Goal: Check status: Check status

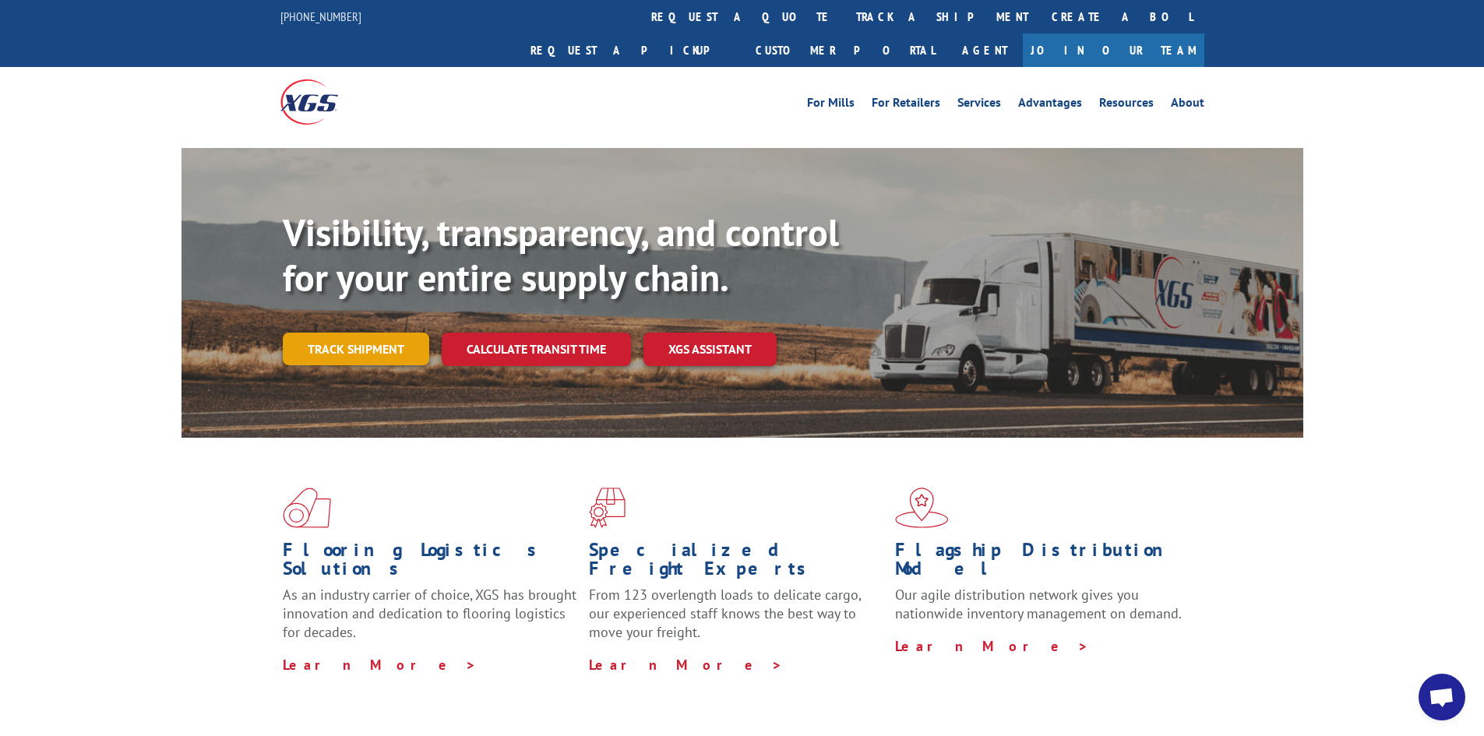
click at [350, 333] on link "Track shipment" at bounding box center [356, 349] width 146 height 33
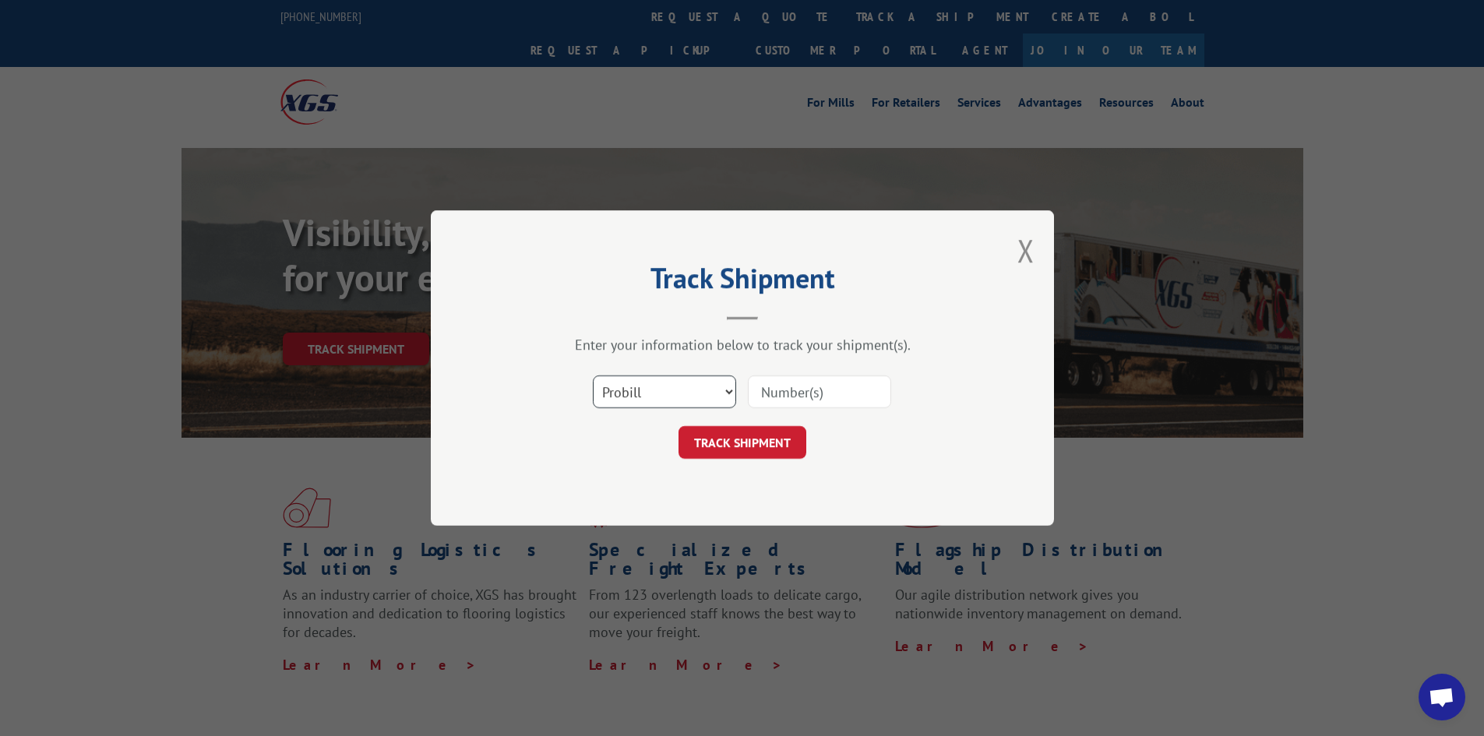
click at [734, 398] on select "Select category... Probill BOL PO" at bounding box center [664, 391] width 143 height 33
select select "bol"
click at [593, 375] on select "Select category... Probill BOL PO" at bounding box center [664, 391] width 143 height 33
click at [751, 392] on input at bounding box center [819, 391] width 143 height 33
paste input "2845860"
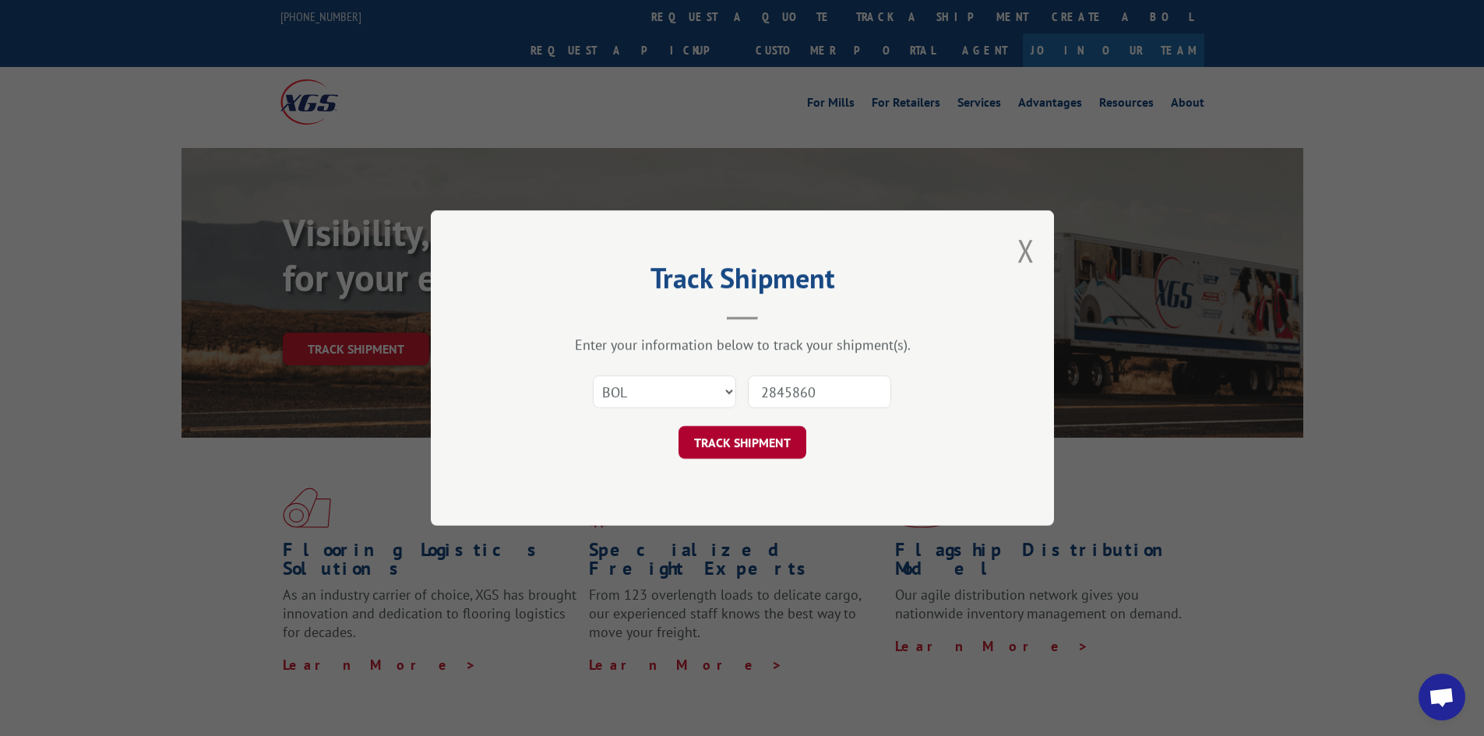
type input "2845860"
click at [781, 438] on button "TRACK SHIPMENT" at bounding box center [742, 442] width 128 height 33
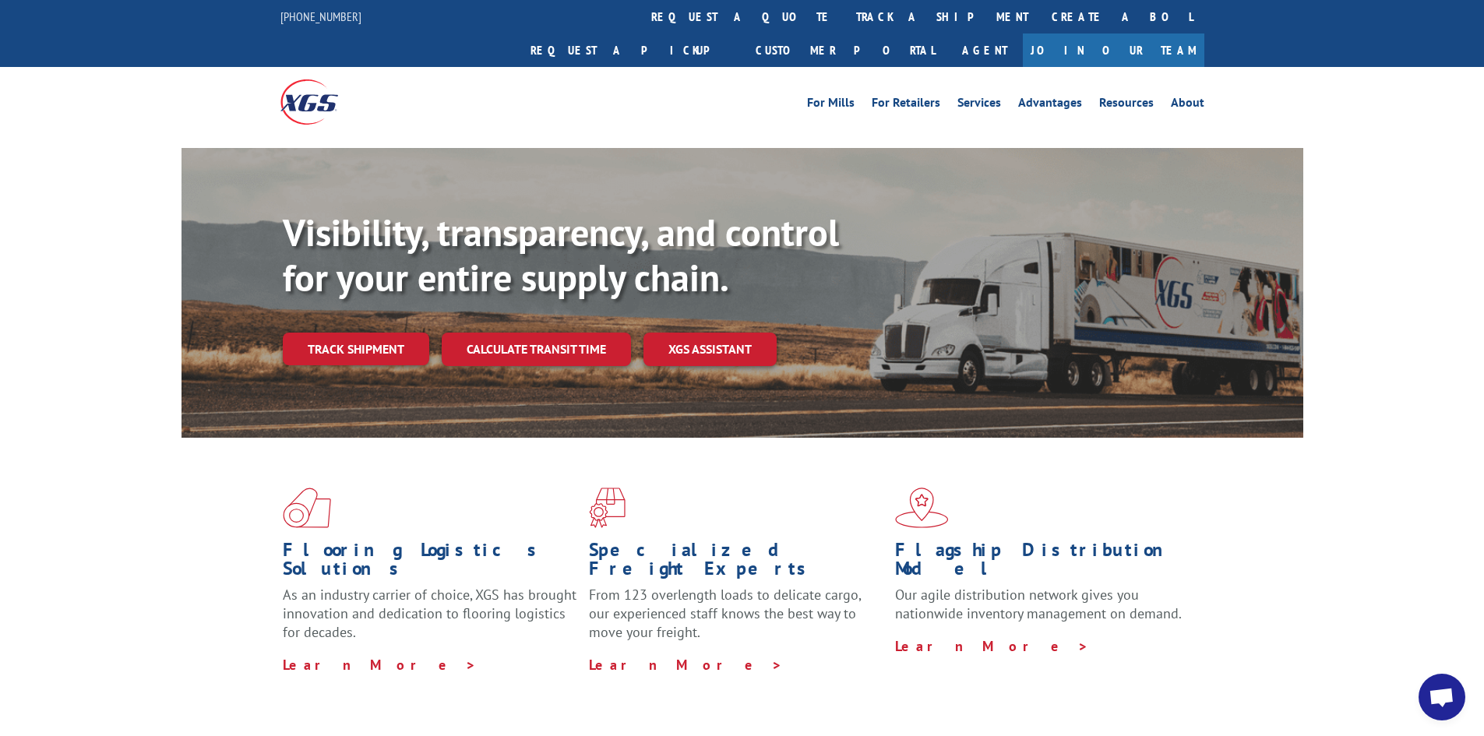
click at [403, 333] on link "Track shipment" at bounding box center [356, 349] width 146 height 33
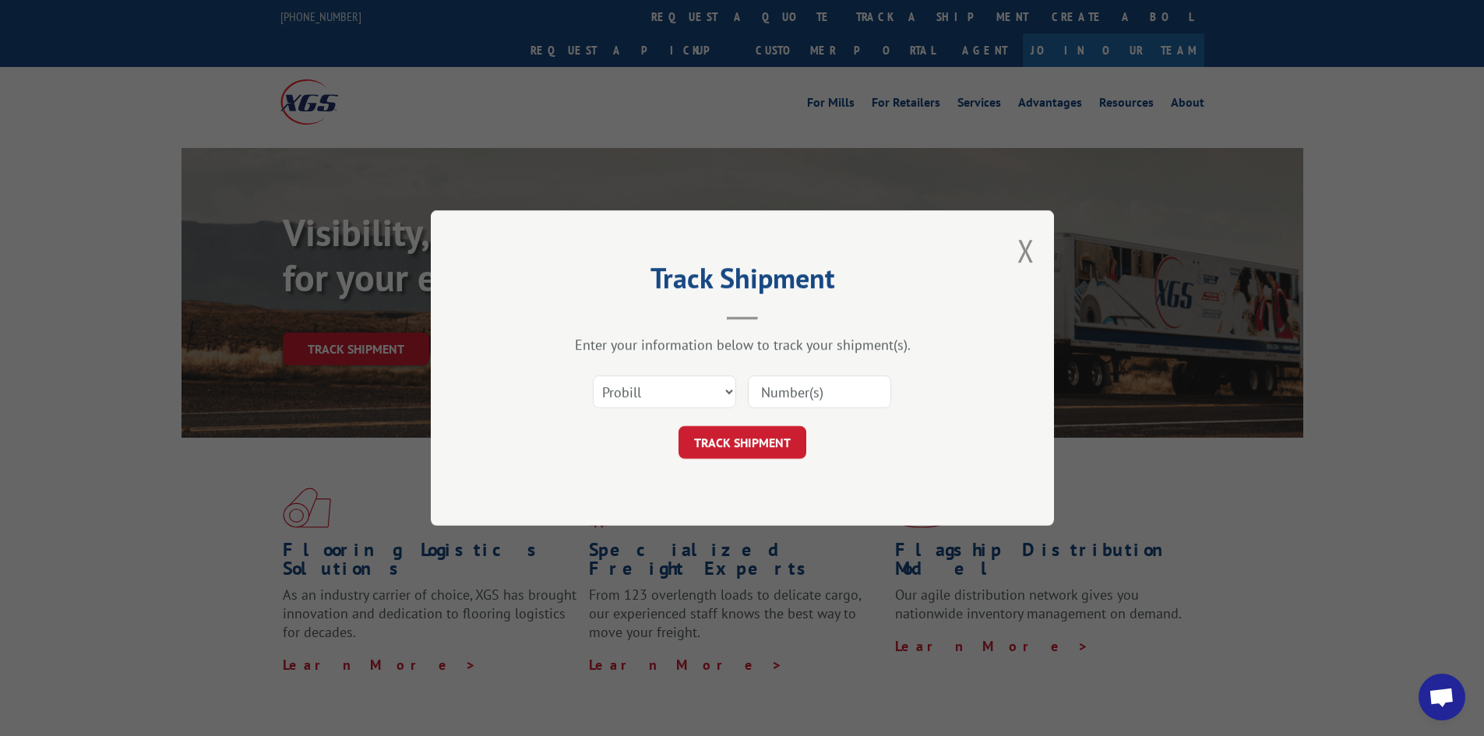
paste input "2850593"
type input "2850593"
click at [768, 435] on button "TRACK SHIPMENT" at bounding box center [742, 442] width 128 height 33
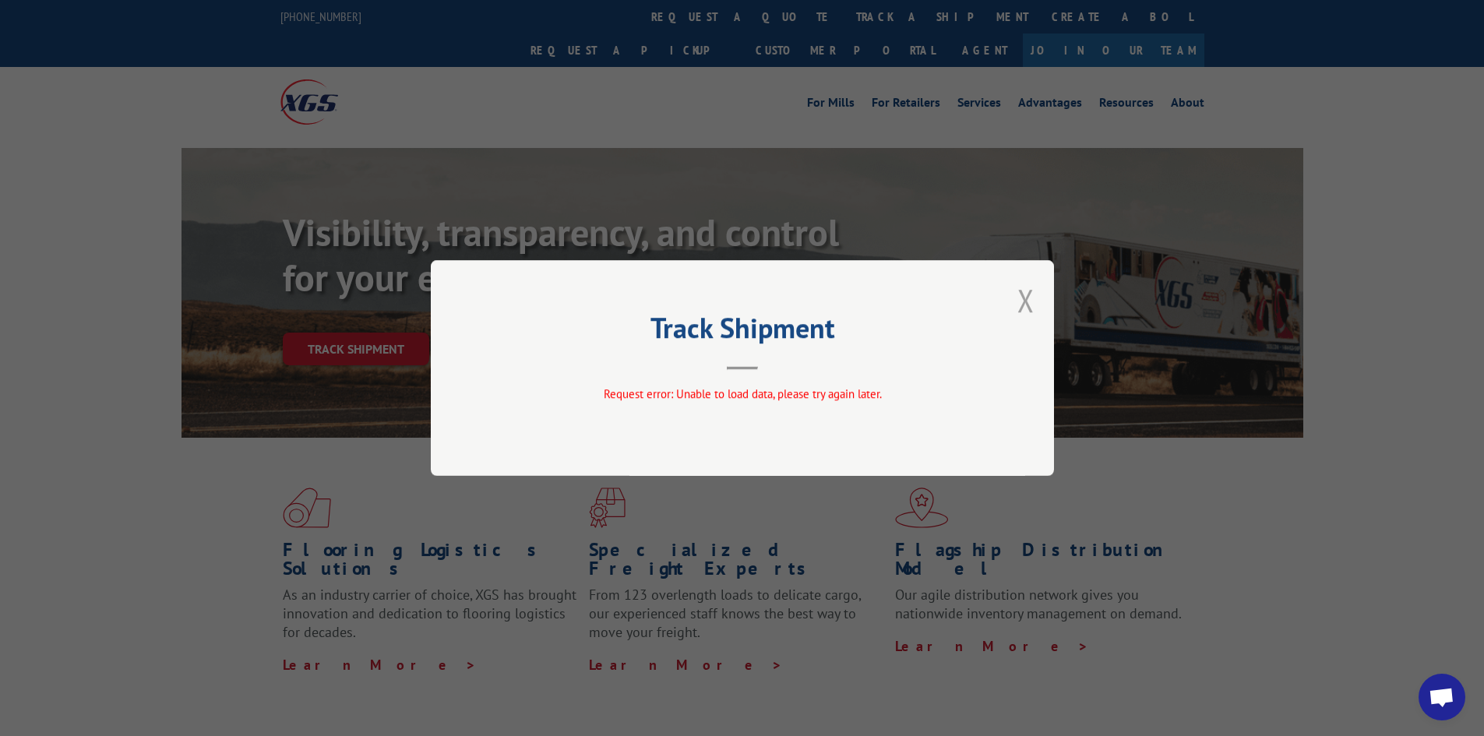
click at [1019, 294] on button "Close modal" at bounding box center [1025, 300] width 17 height 41
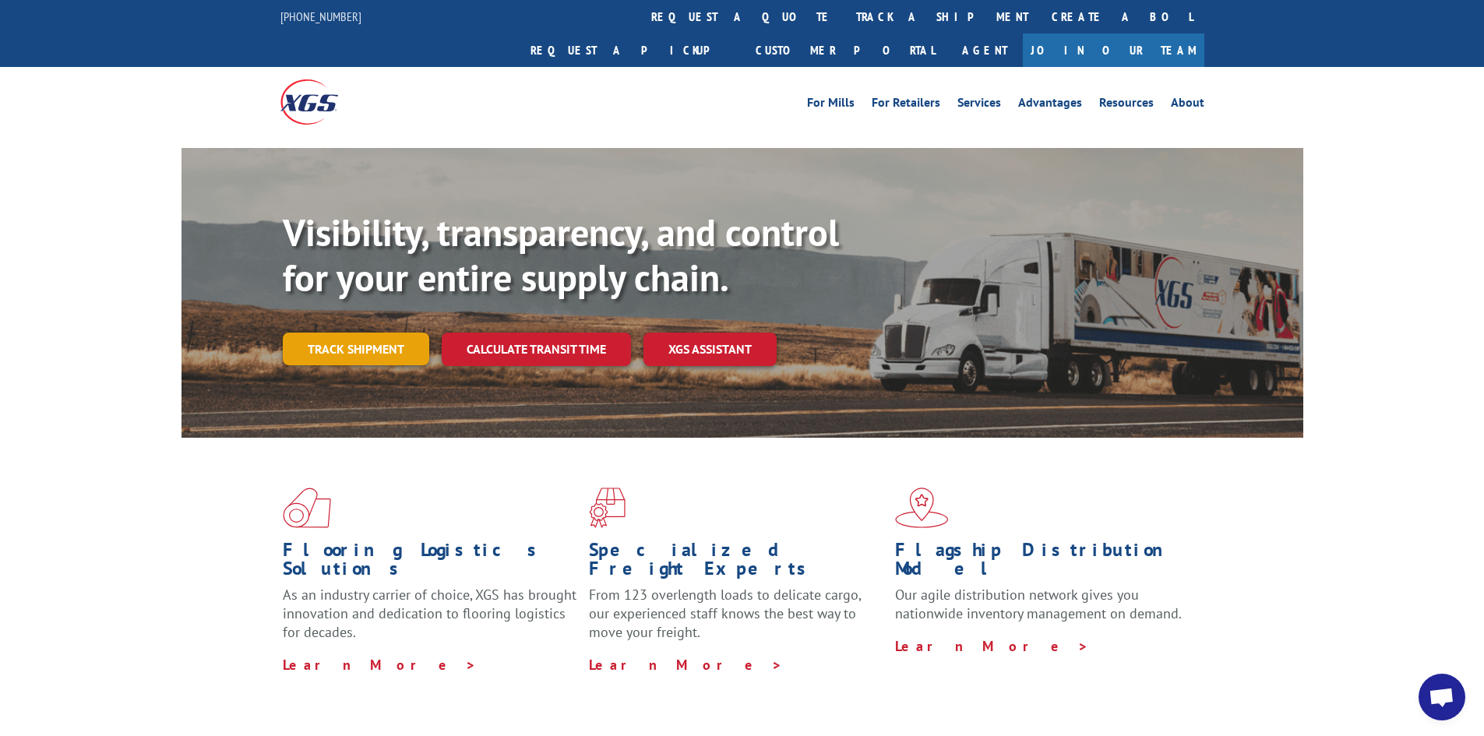
click at [410, 333] on link "Track shipment" at bounding box center [356, 349] width 146 height 33
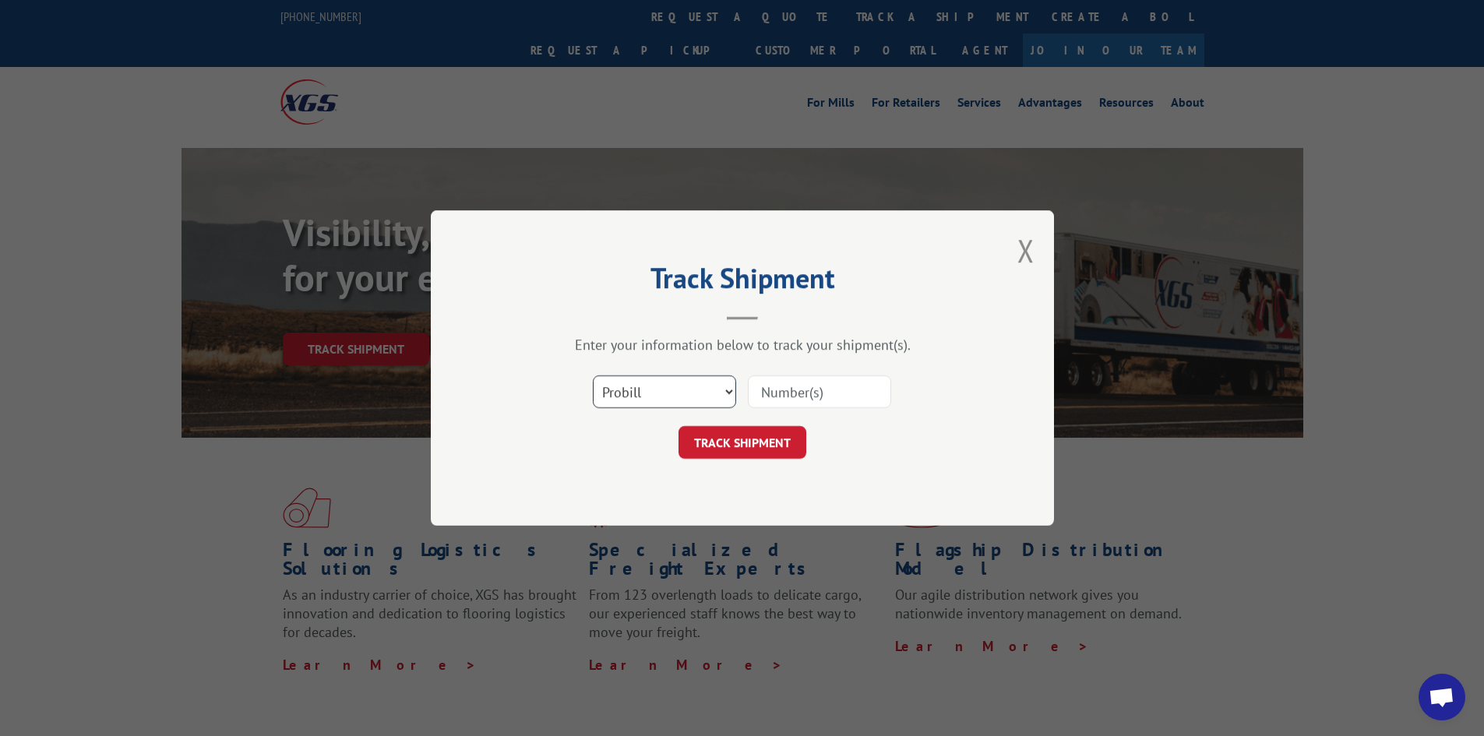
click at [664, 388] on select "Select category... Probill BOL PO" at bounding box center [664, 391] width 143 height 33
select select "bol"
click at [593, 375] on select "Select category... Probill BOL PO" at bounding box center [664, 391] width 143 height 33
click at [829, 399] on input at bounding box center [819, 391] width 143 height 33
paste input "2850593"
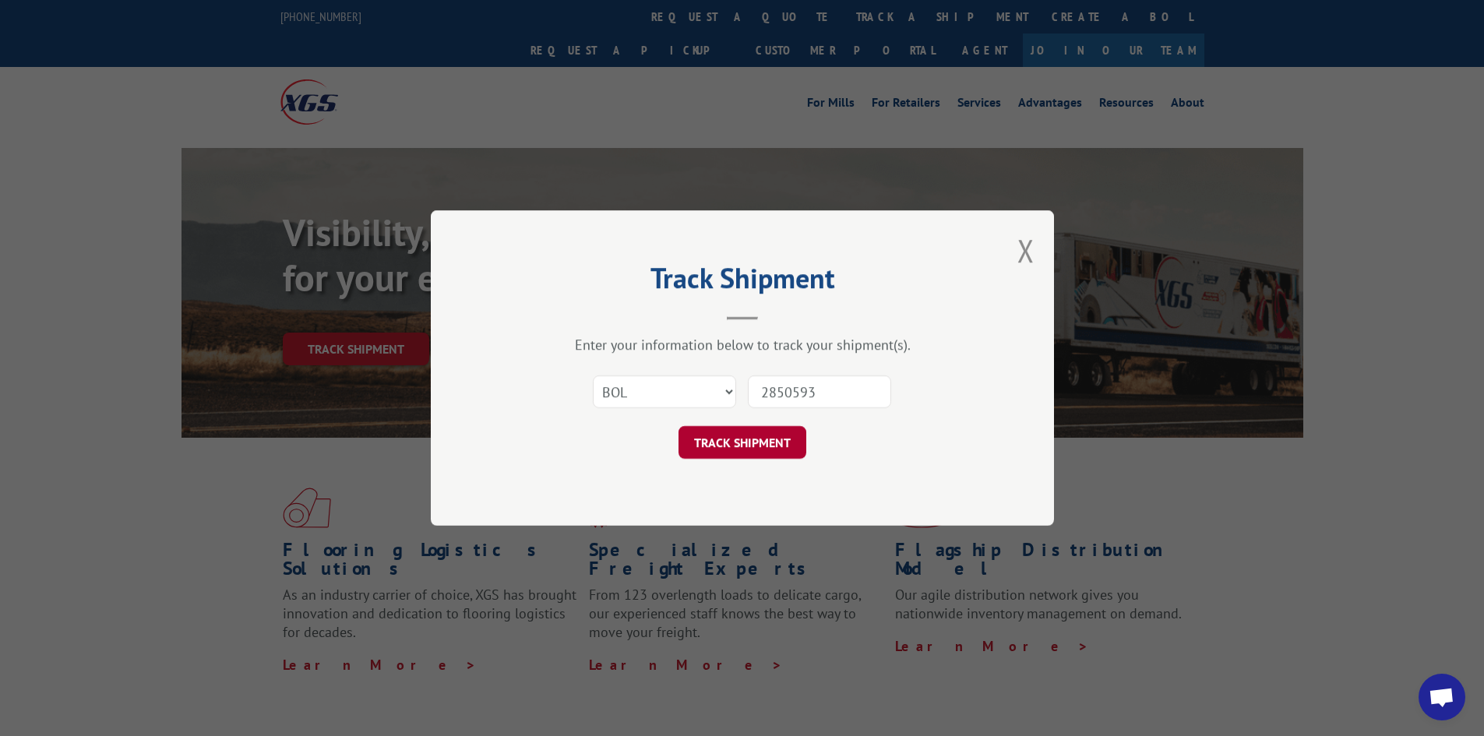
type input "2850593"
click at [765, 444] on button "TRACK SHIPMENT" at bounding box center [742, 442] width 128 height 33
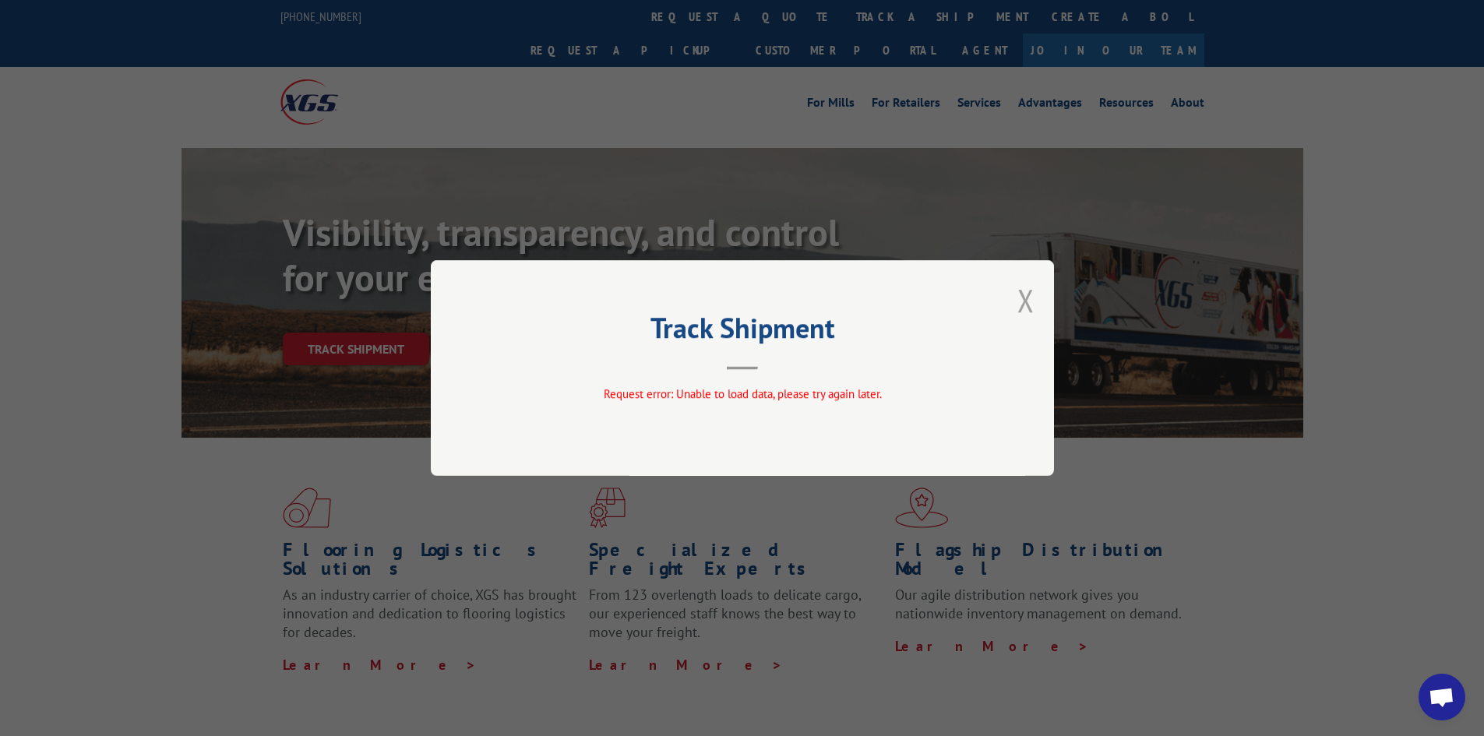
click at [1021, 308] on button "Close modal" at bounding box center [1025, 300] width 17 height 41
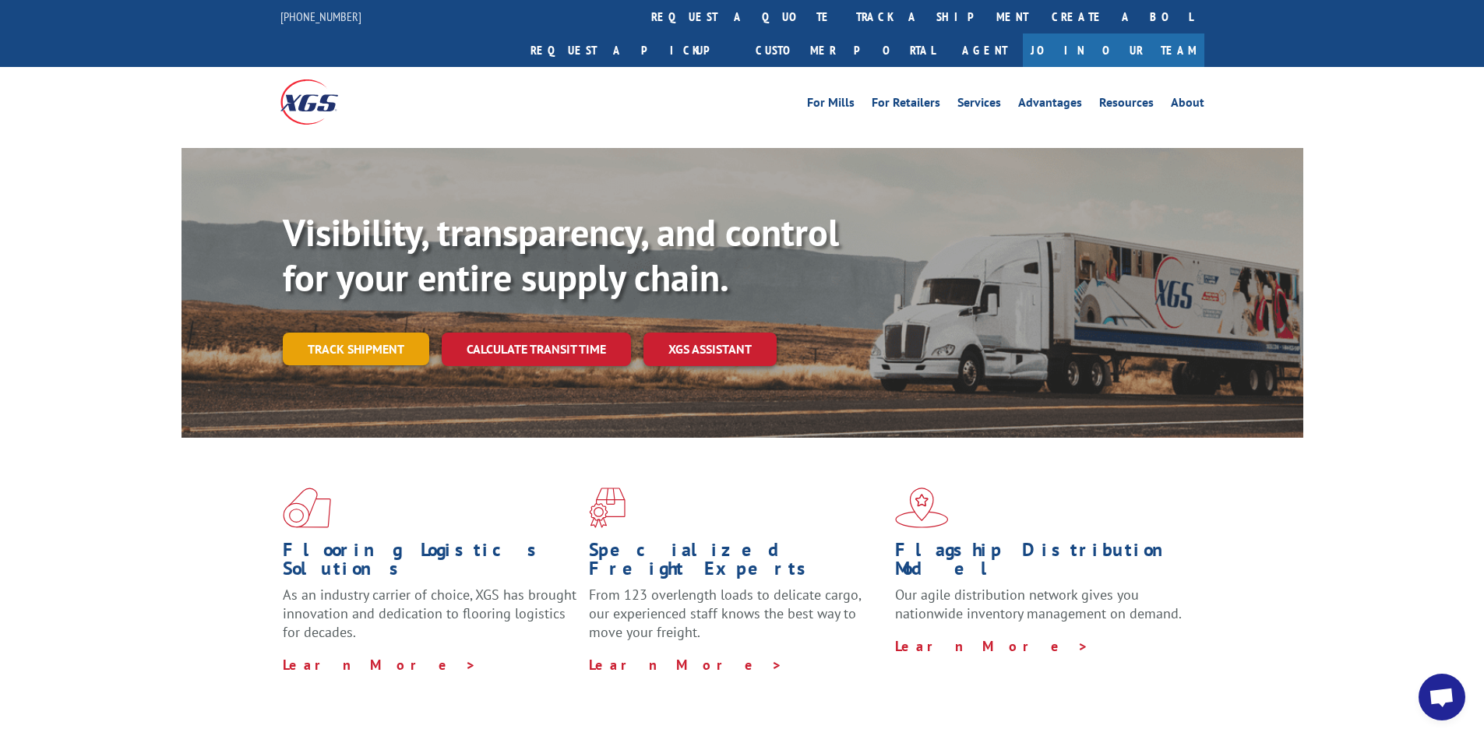
click at [381, 333] on link "Track shipment" at bounding box center [356, 349] width 146 height 33
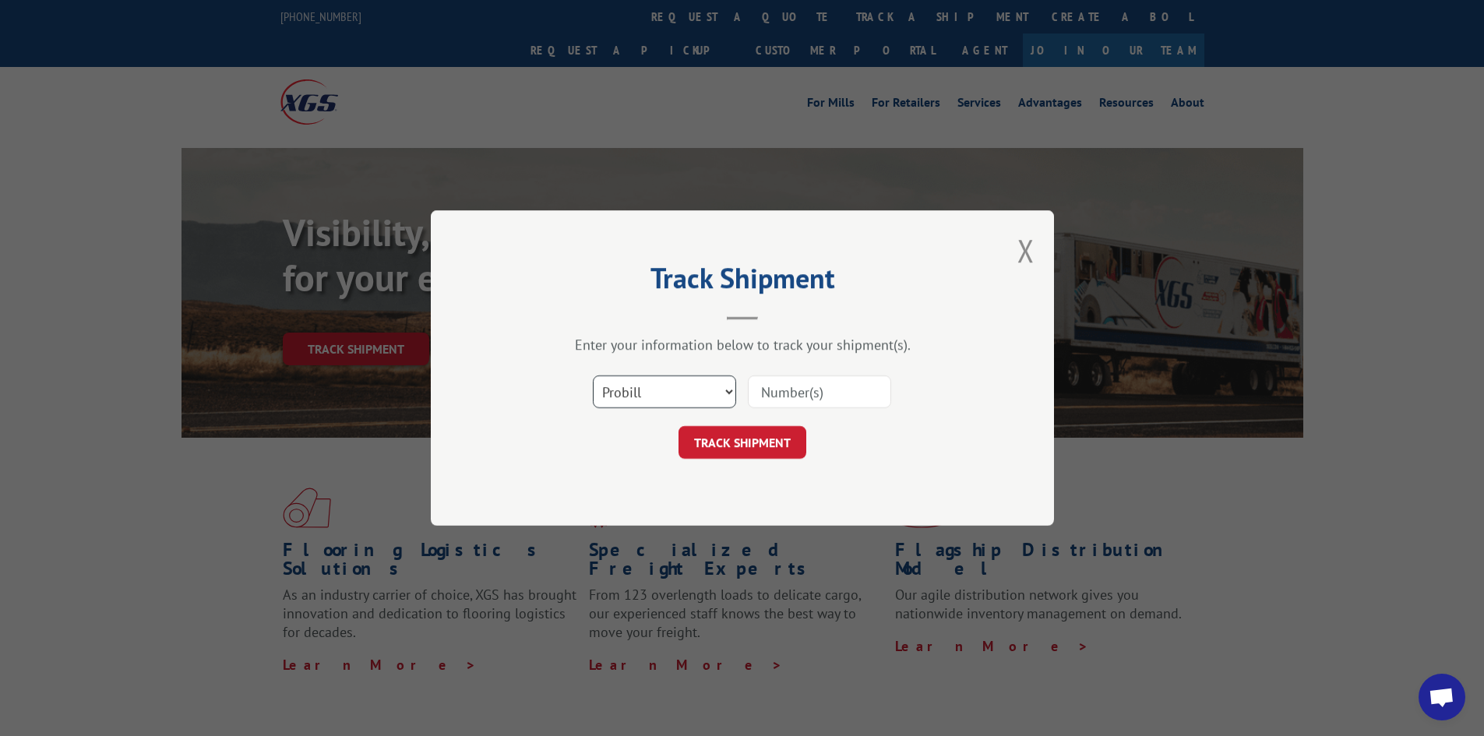
click at [697, 391] on select "Select category... Probill BOL PO" at bounding box center [664, 391] width 143 height 33
select select "po"
click at [593, 375] on select "Select category... Probill BOL PO" at bounding box center [664, 391] width 143 height 33
paste input "81325CE"
type input "81325CE"
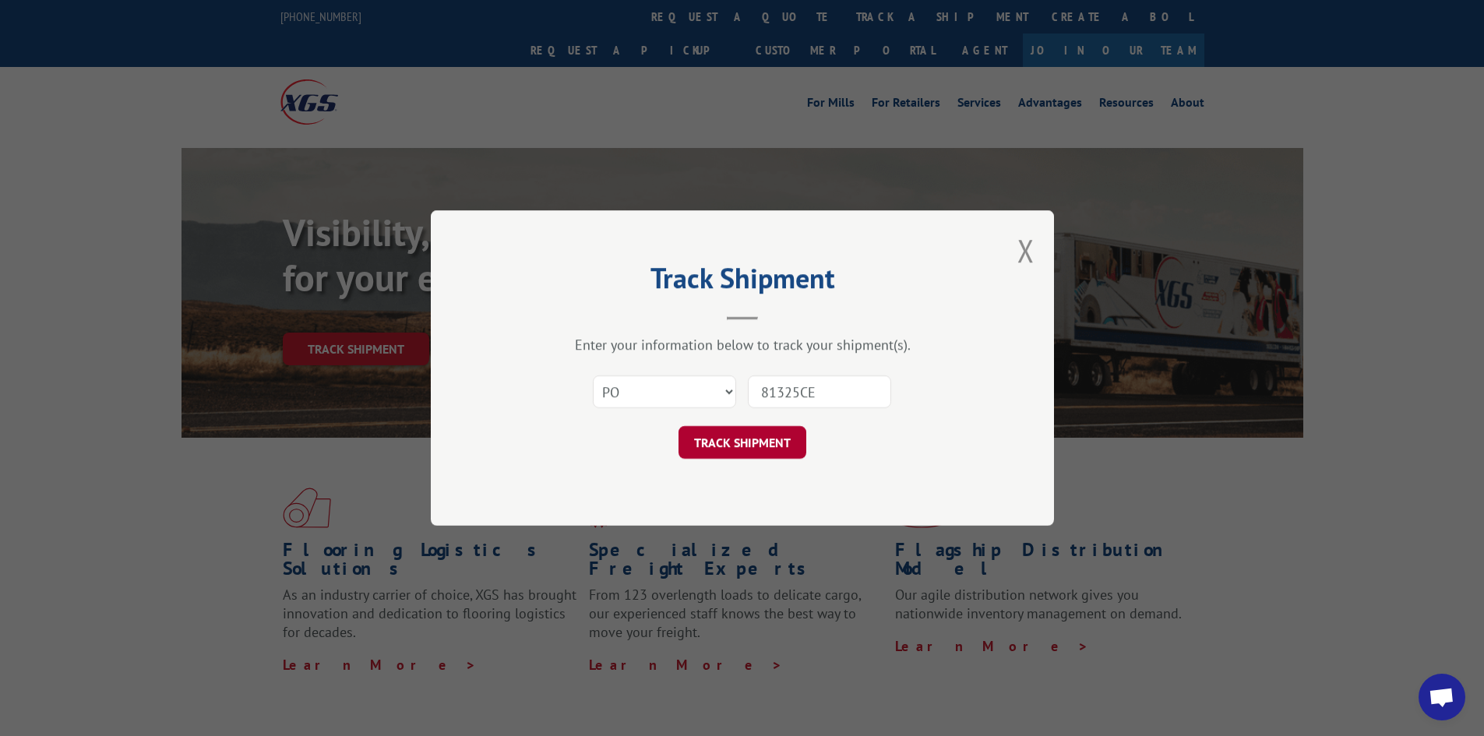
click at [762, 441] on button "TRACK SHIPMENT" at bounding box center [742, 442] width 128 height 33
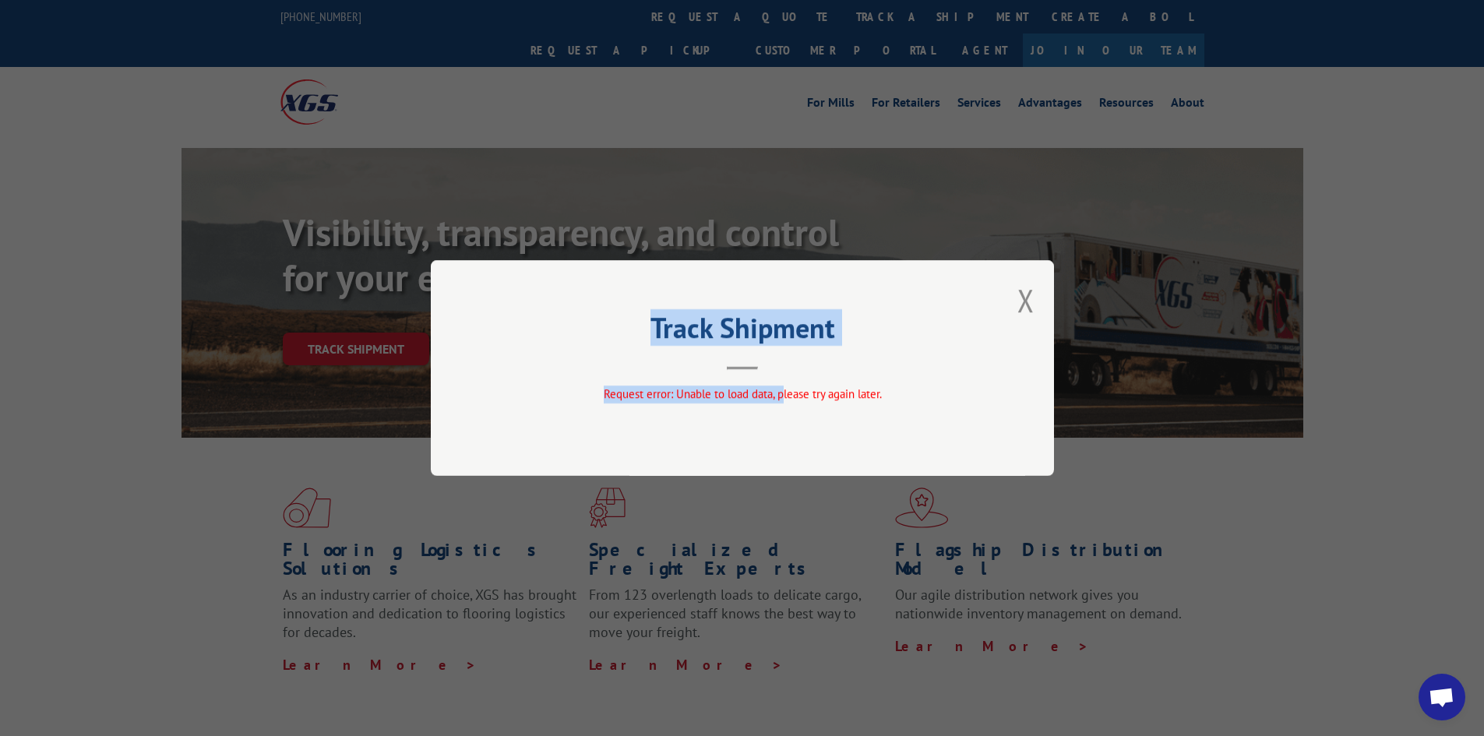
drag, startPoint x: 799, startPoint y: 370, endPoint x: 910, endPoint y: 342, distance: 114.8
click at [815, 367] on div "Track Shipment Request error: Unable to load data, please try again later." at bounding box center [742, 368] width 623 height 216
click at [1012, 292] on div "Track Shipment Request error: Unable to load data, please try again later." at bounding box center [742, 368] width 623 height 216
click at [1021, 301] on button "Close modal" at bounding box center [1025, 300] width 17 height 41
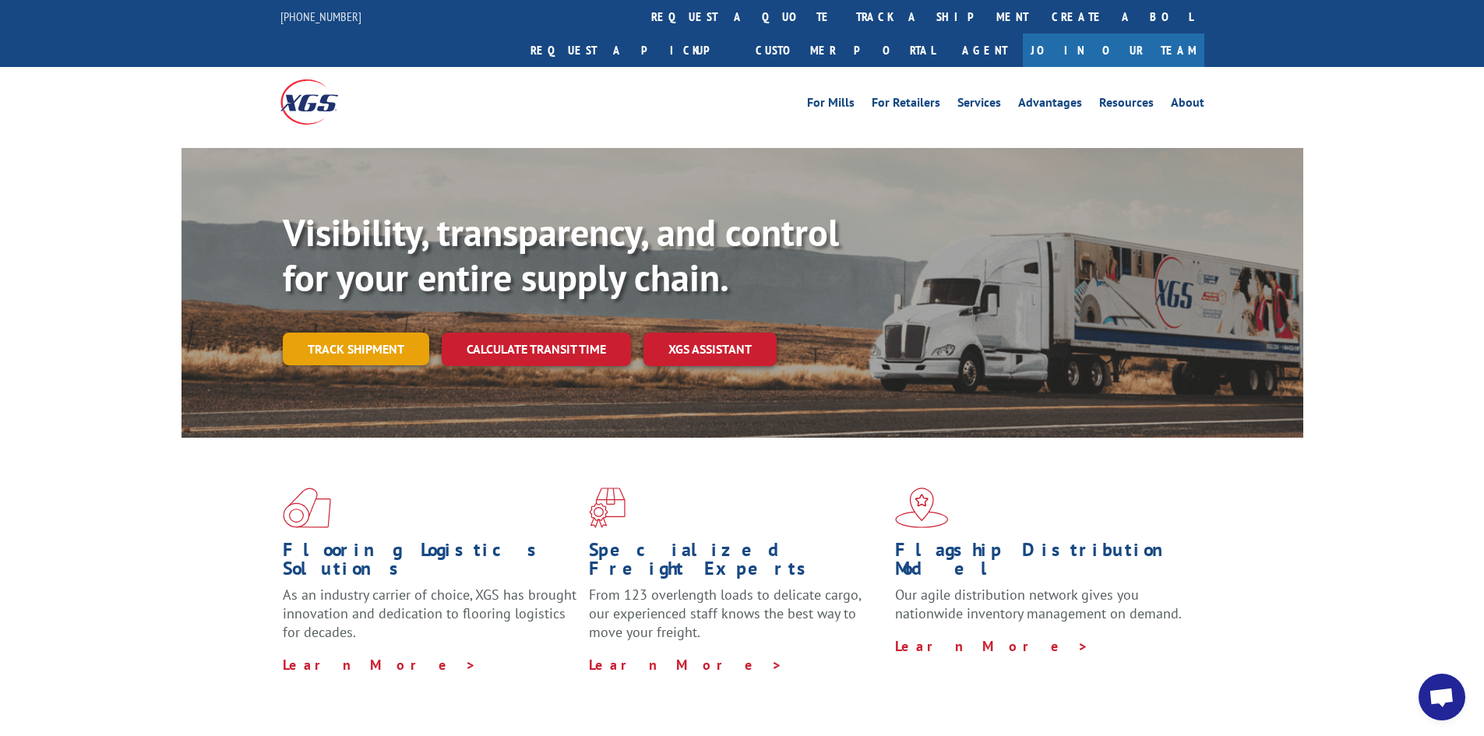
click at [337, 333] on link "Track shipment" at bounding box center [356, 349] width 146 height 33
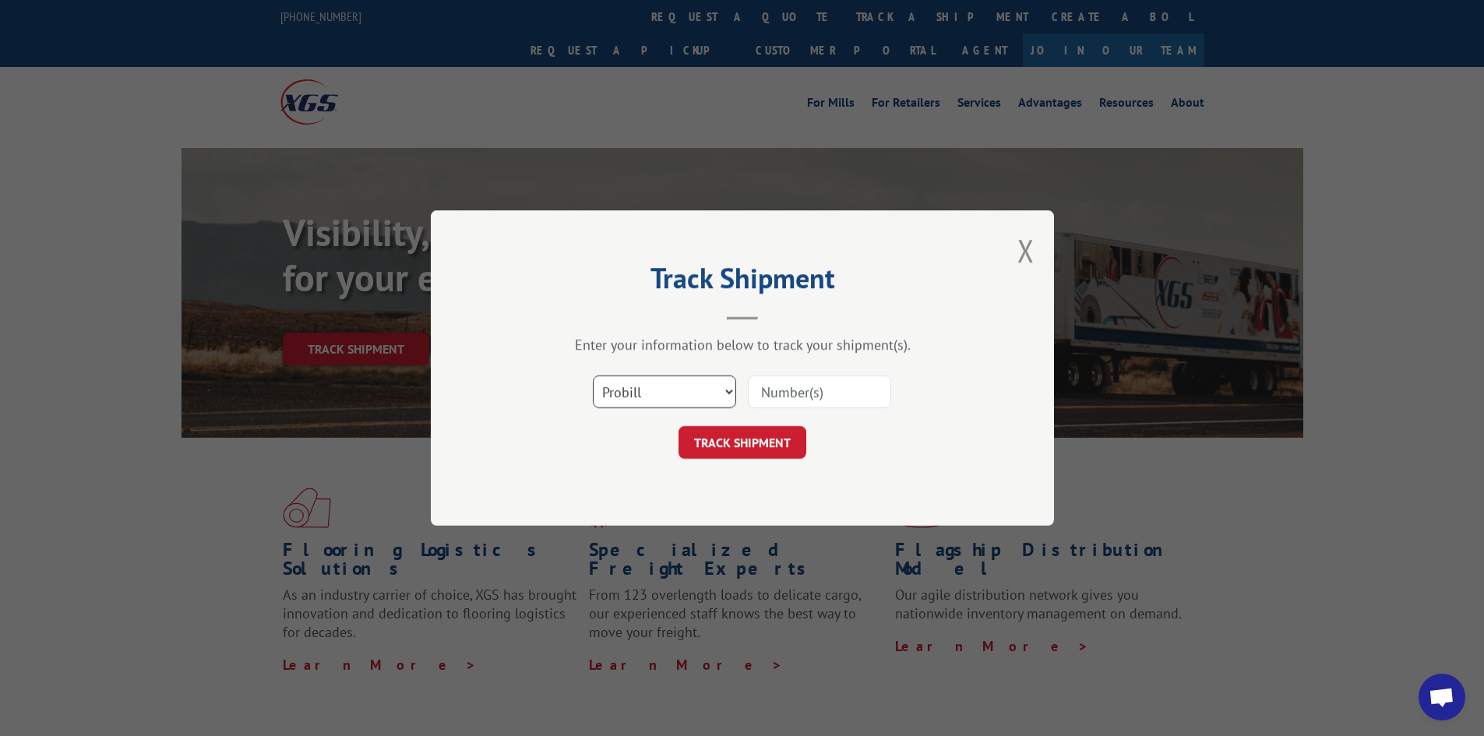
click at [674, 395] on select "Select category... Probill BOL PO" at bounding box center [664, 391] width 143 height 33
select select "bol"
click at [593, 375] on select "Select category... Probill BOL PO" at bounding box center [664, 391] width 143 height 33
click at [773, 401] on input at bounding box center [819, 391] width 143 height 33
paste input "2850593"
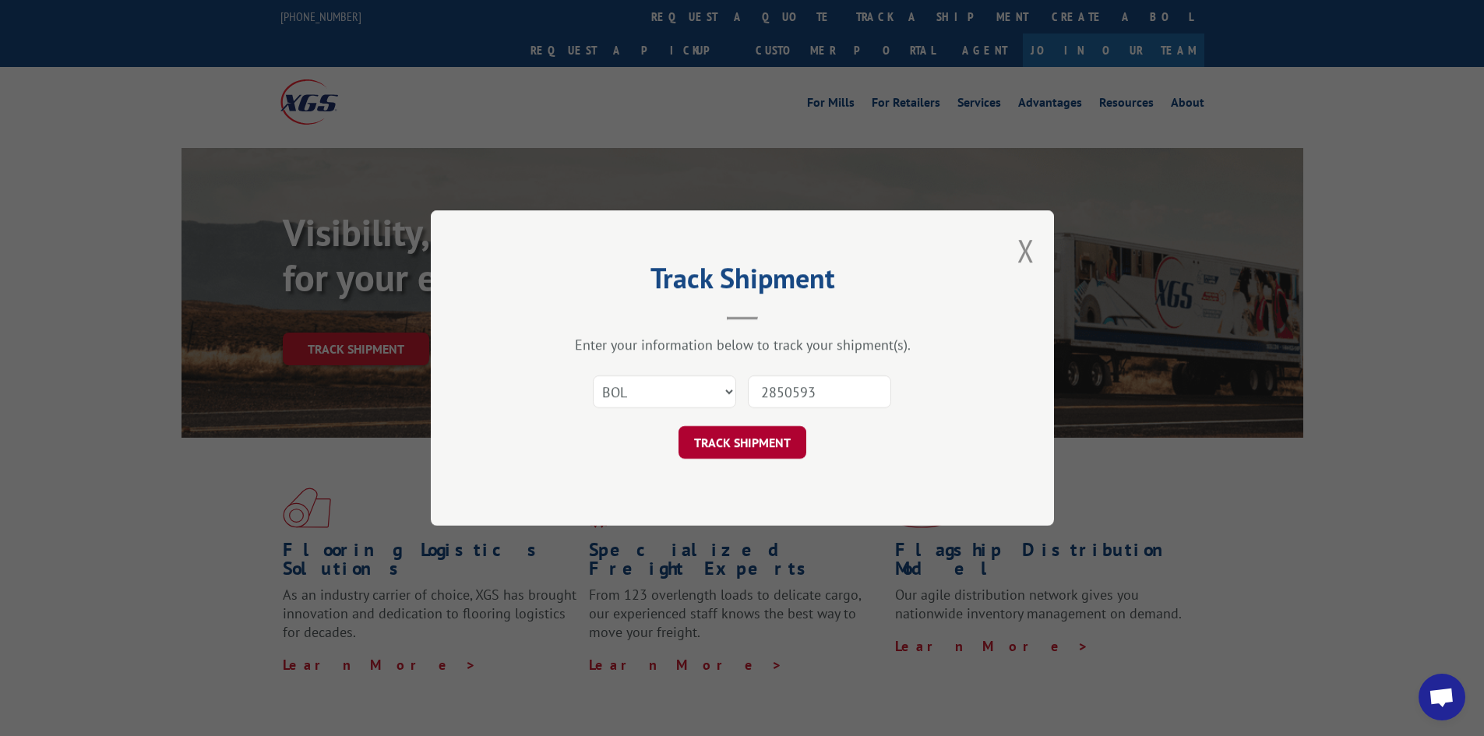
type input "2850593"
click at [739, 443] on button "TRACK SHIPMENT" at bounding box center [742, 442] width 128 height 33
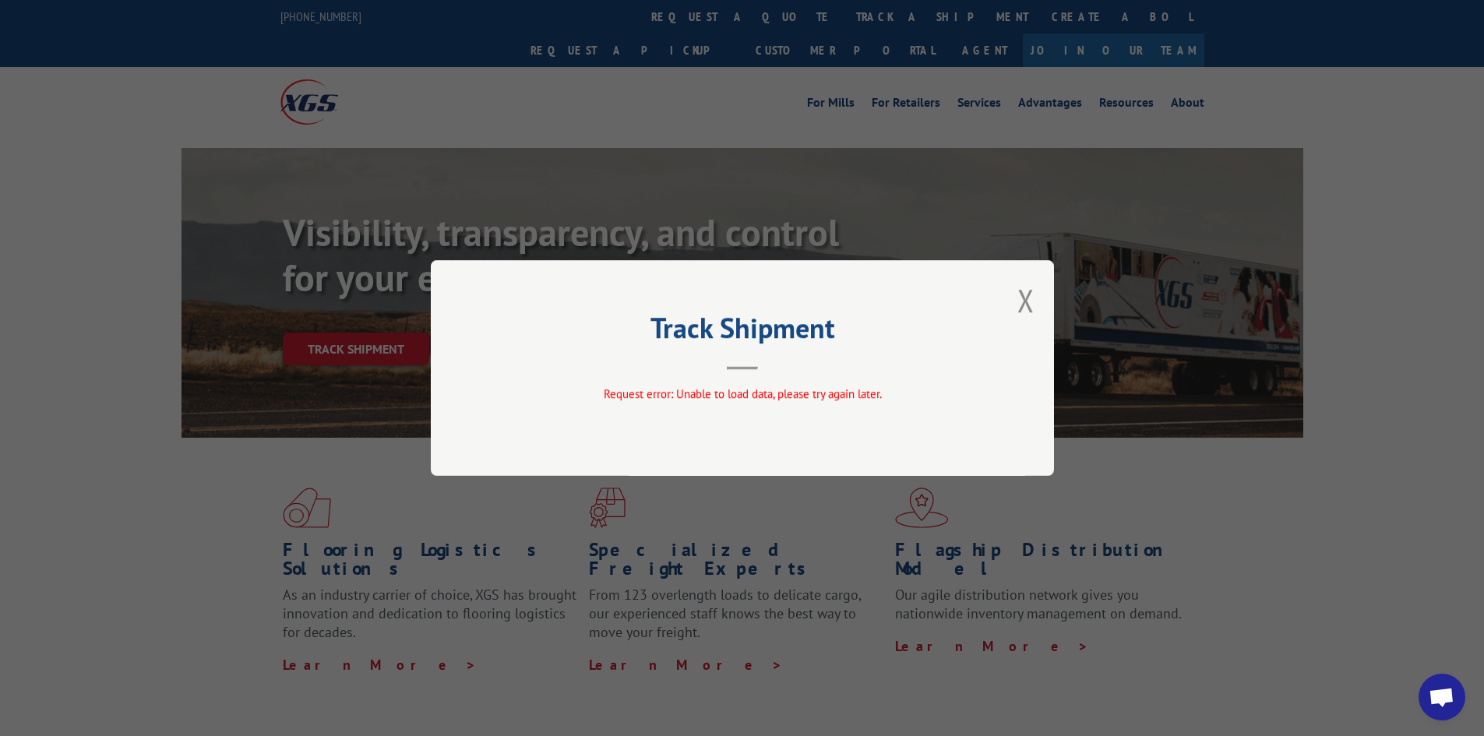
click at [1034, 300] on div "Track Shipment Request error: Unable to load data, please try again later." at bounding box center [742, 368] width 623 height 216
click at [980, 277] on div "Track Shipment Request error: Unable to load data, please try again later." at bounding box center [742, 368] width 623 height 216
click at [1013, 297] on div "Track Shipment Request error: Unable to load data, please try again later." at bounding box center [742, 368] width 623 height 216
click at [1023, 297] on button "Close modal" at bounding box center [1025, 300] width 17 height 41
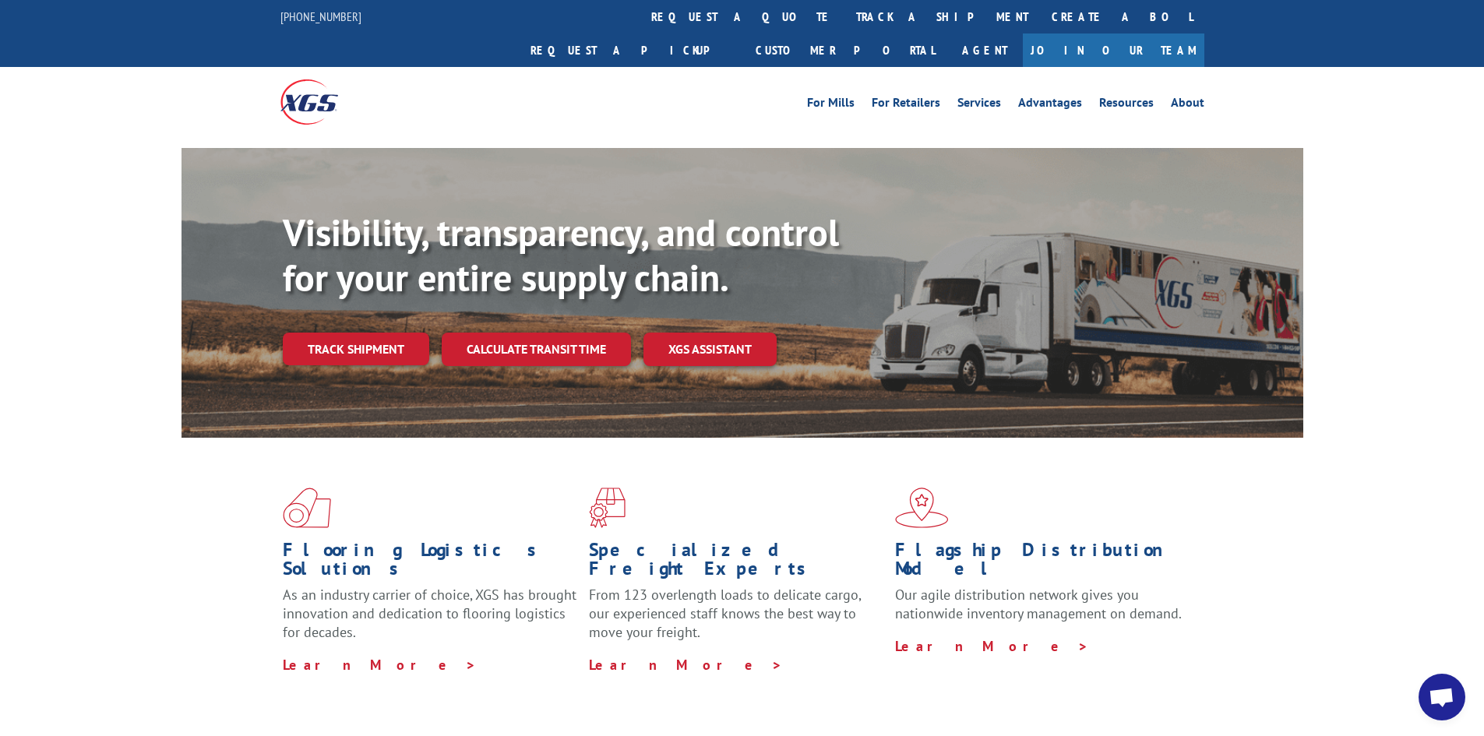
click at [554, 297] on div "Visibility, transparency, and control for your entire supply chain. Track shipm…" at bounding box center [793, 318] width 1020 height 217
click at [545, 333] on link "Calculate transit time" at bounding box center [536, 349] width 189 height 33
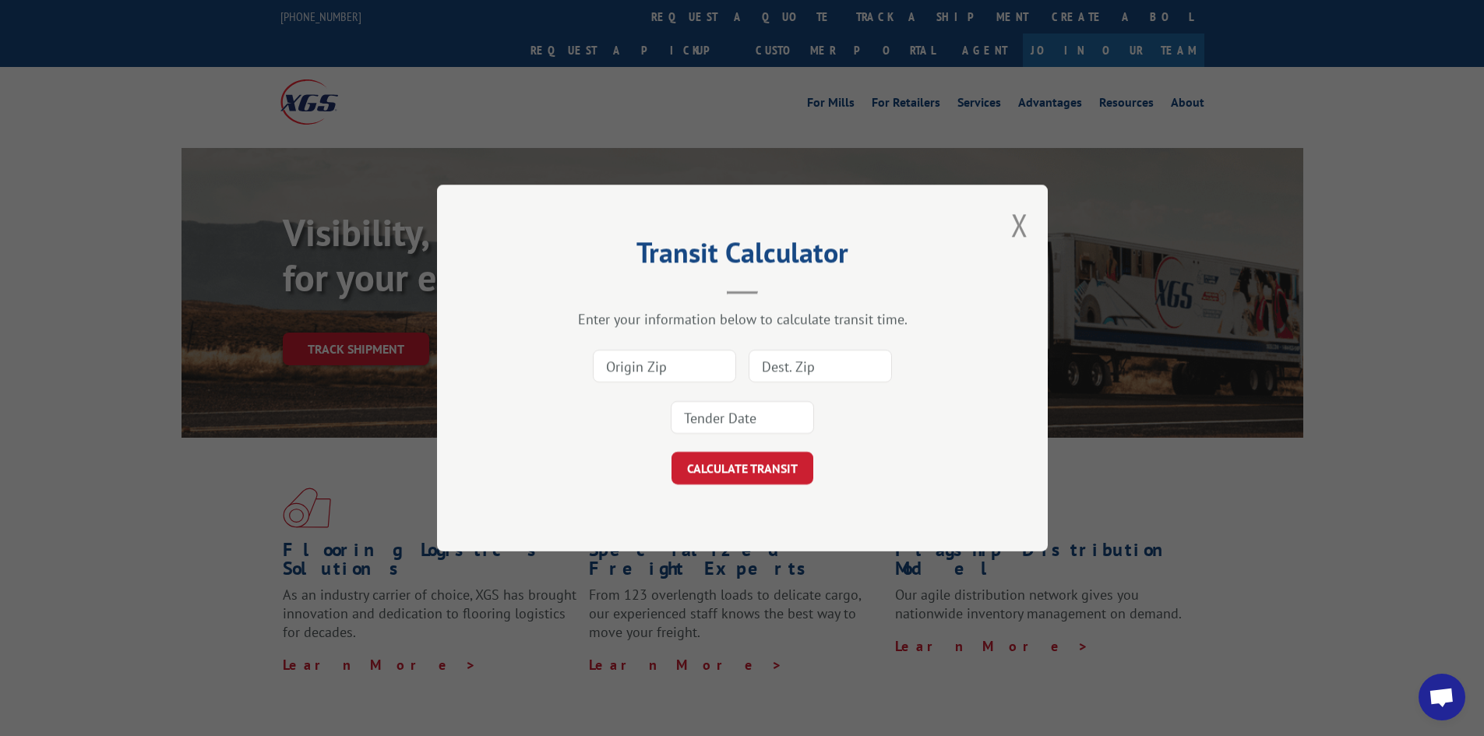
click at [1009, 227] on div "Transit Calculator Enter your information below to calculate transit time. CALC…" at bounding box center [742, 368] width 611 height 367
click at [1011, 209] on button "Close modal" at bounding box center [1019, 224] width 17 height 41
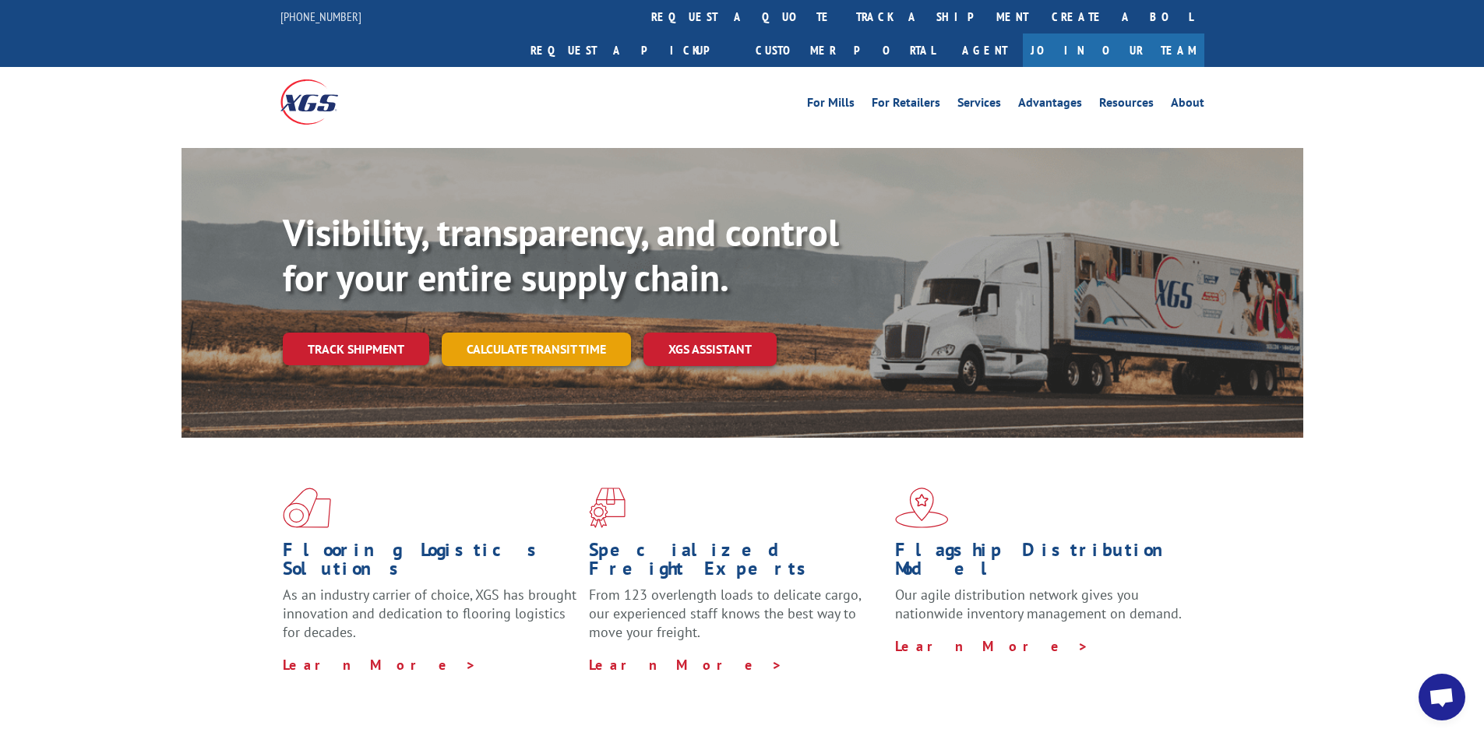
click at [567, 333] on link "Calculate transit time" at bounding box center [536, 349] width 189 height 33
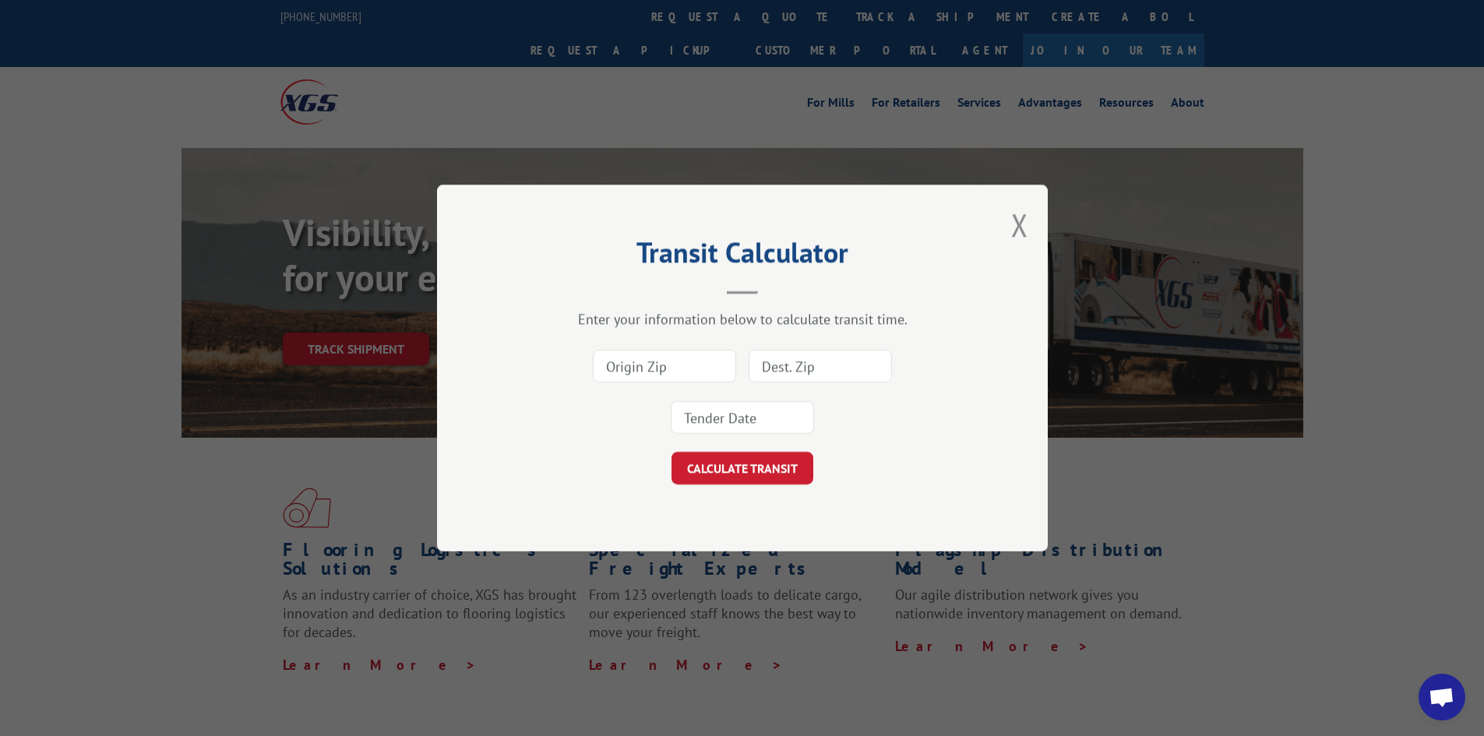
click at [1010, 225] on div "Transit Calculator Enter your information below to calculate transit time. CALC…" at bounding box center [742, 368] width 611 height 367
click at [1012, 225] on button "Close modal" at bounding box center [1019, 224] width 17 height 41
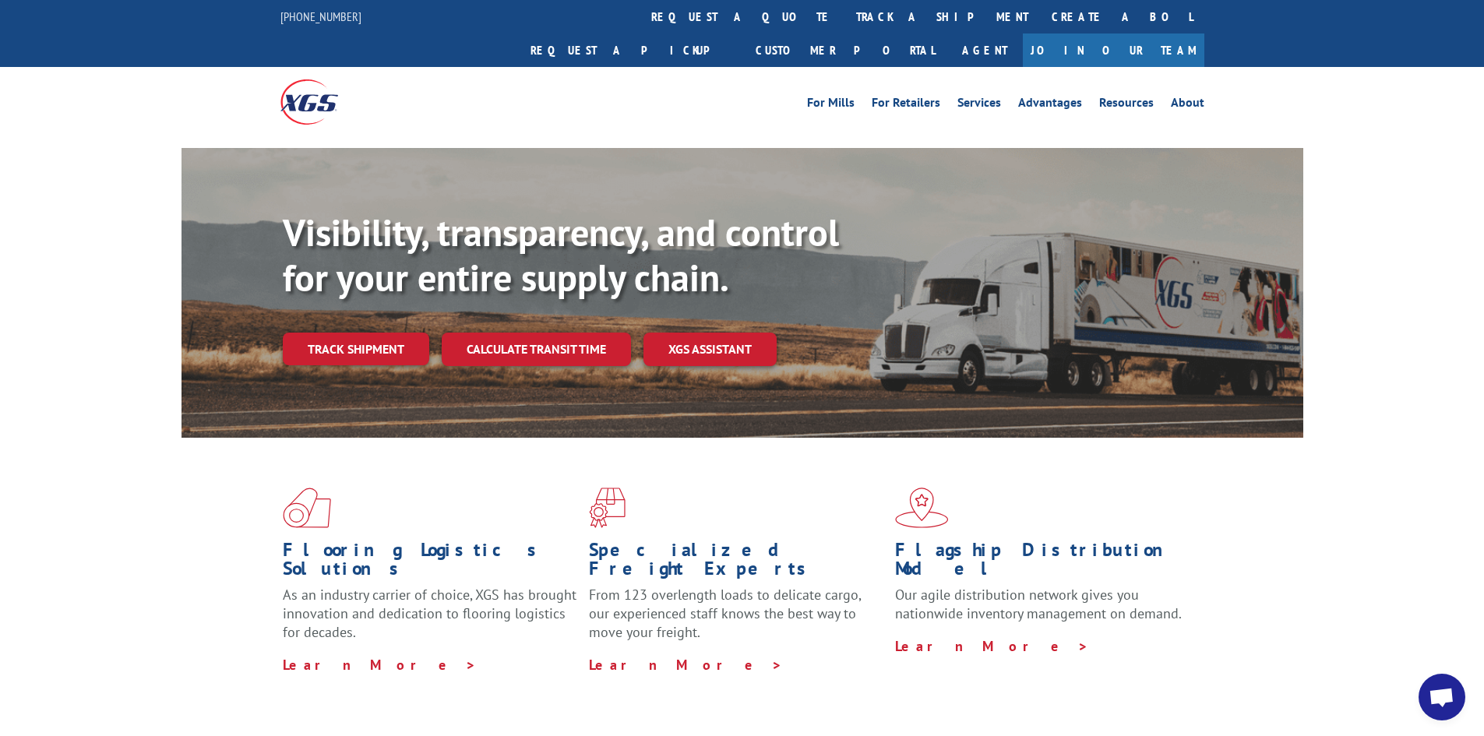
click at [701, 292] on div "Visibility, transparency, and control for your entire supply chain. Track shipm…" at bounding box center [793, 318] width 1020 height 217
click at [702, 333] on link "XGS ASSISTANT" at bounding box center [709, 349] width 133 height 33
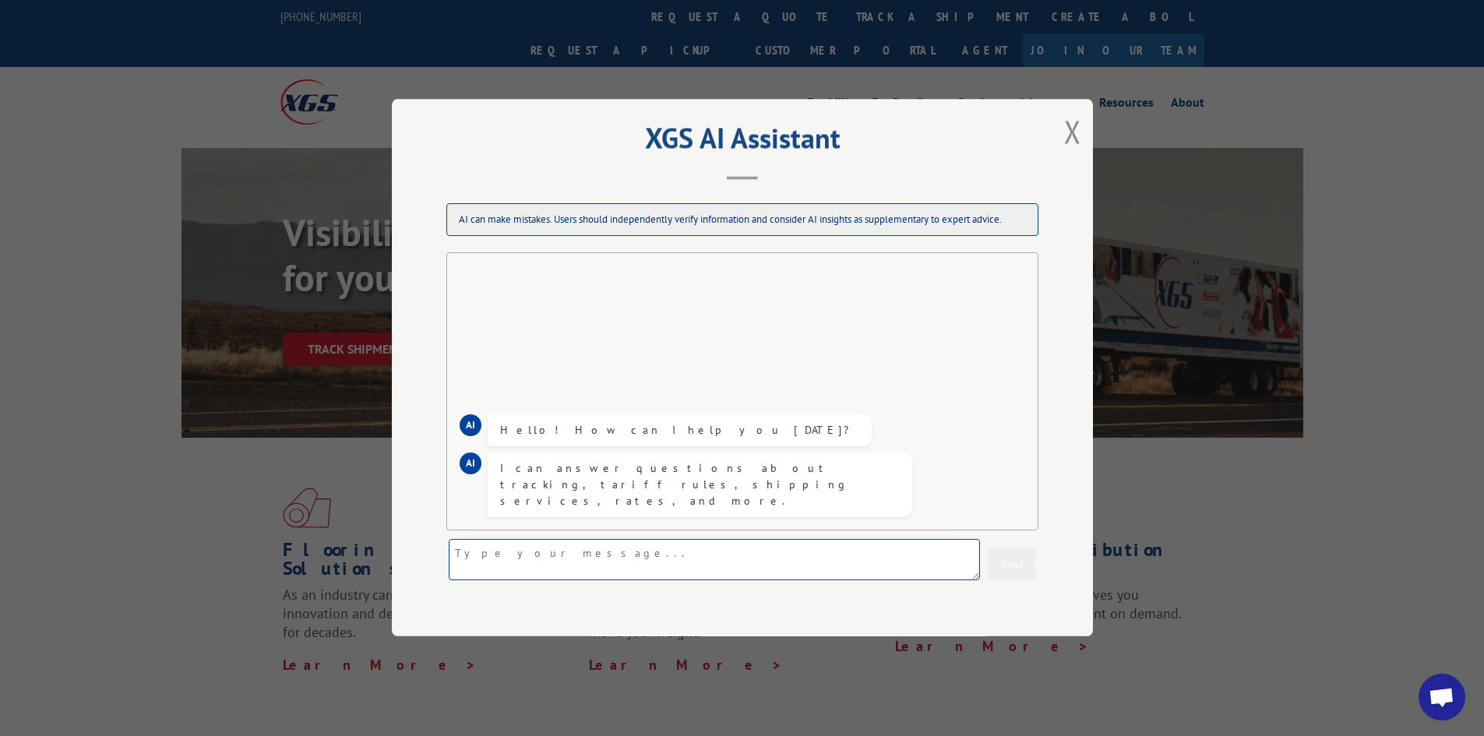
click at [532, 562] on textarea at bounding box center [714, 560] width 531 height 41
drag, startPoint x: 526, startPoint y: 561, endPoint x: 483, endPoint y: 563, distance: 43.7
click at [483, 563] on textarea at bounding box center [714, 560] width 531 height 41
paste textarea "2850593"
click at [483, 562] on textarea "is the 2850593 delivered" at bounding box center [714, 560] width 531 height 41
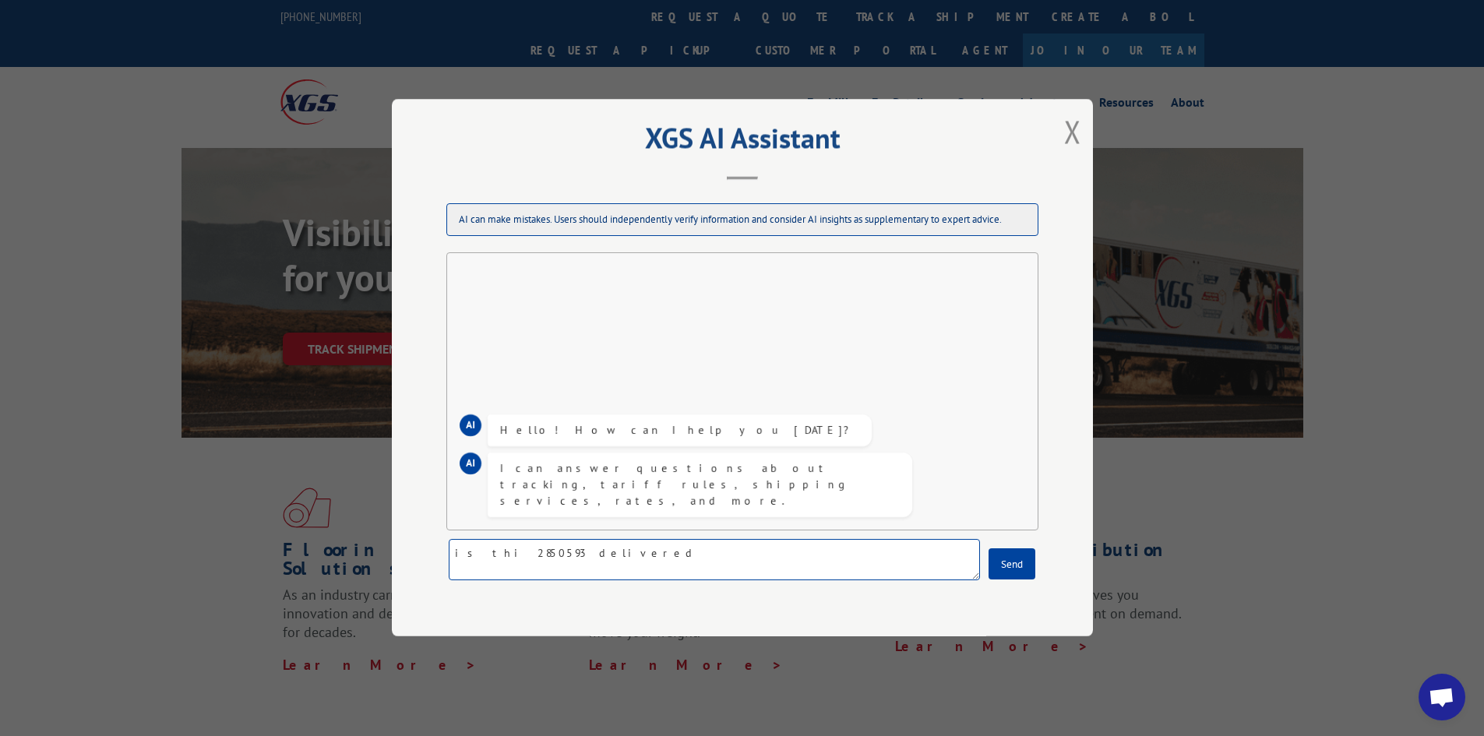
type textarea "is this 2850593 delivered"
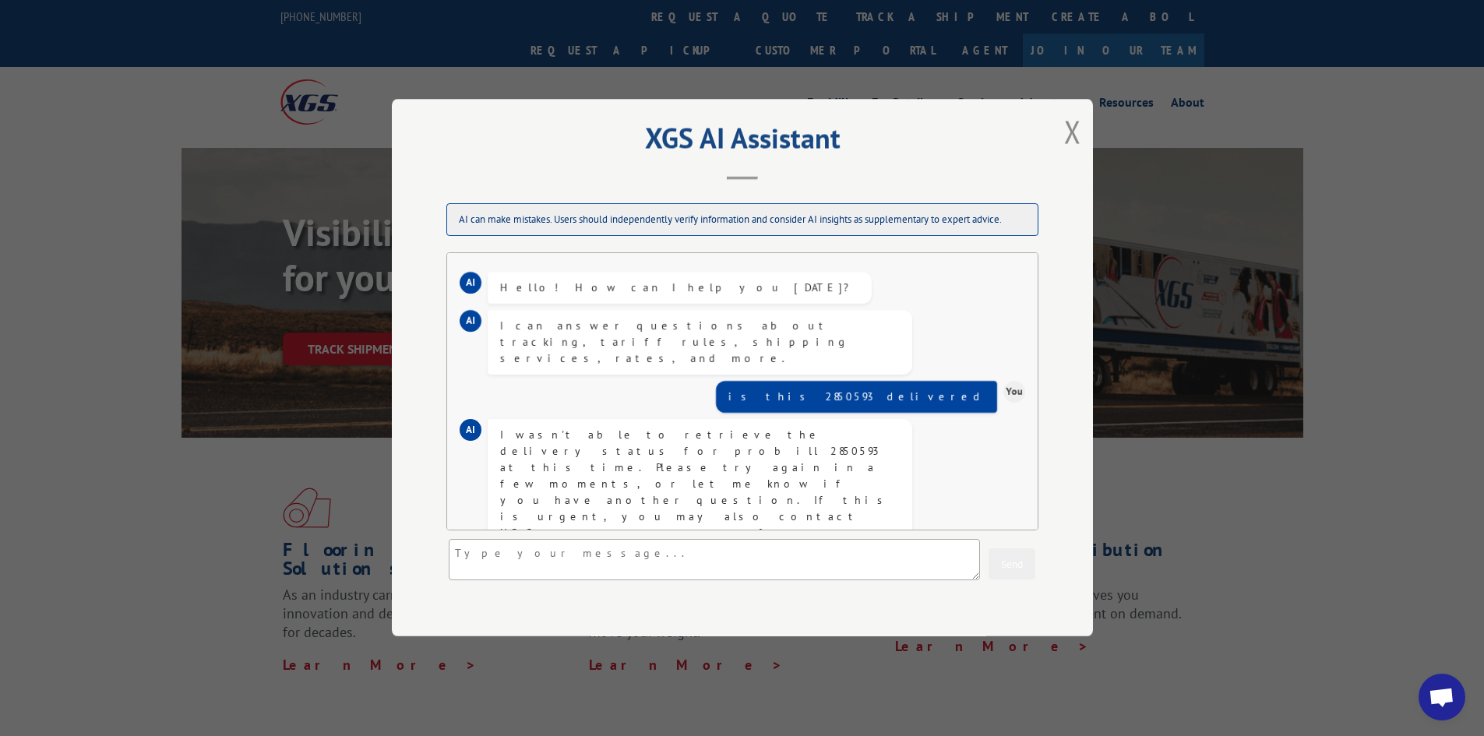
click at [1073, 133] on button "Close modal" at bounding box center [1072, 131] width 17 height 41
